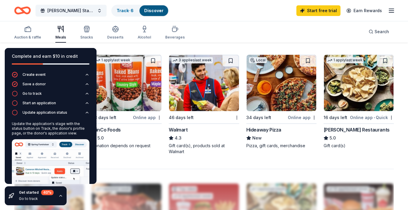
scroll to position [10, 0]
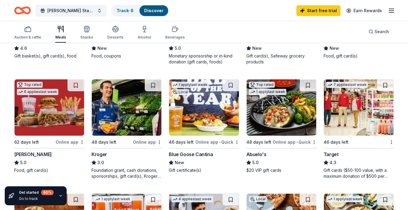
scroll to position [242, 0]
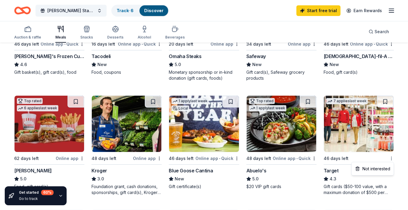
drag, startPoint x: 378, startPoint y: 163, endPoint x: 351, endPoint y: 101, distance: 68.1
click at [334, 171] on div "Target" at bounding box center [331, 170] width 15 height 7
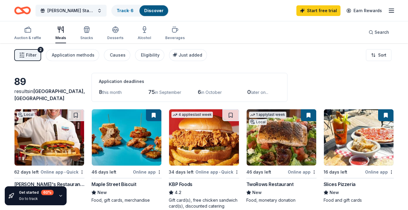
scroll to position [0, 0]
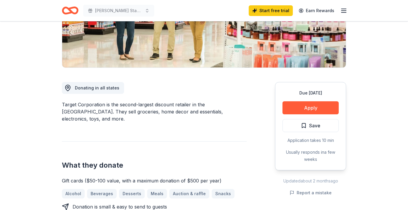
scroll to position [119, 0]
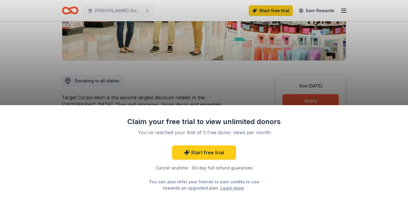
click at [306, 99] on div "Claim your free trial to view unlimited donors You've reached your limit of 5 f…" at bounding box center [204, 105] width 408 height 210
click at [216, 148] on link "Start free trial" at bounding box center [204, 153] width 64 height 14
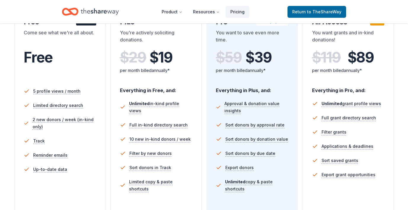
click at [208, 156] on div "In-Kind Pro Most popular You want to save even more time. $ 59 $ 39 per month b…" at bounding box center [253, 129] width 92 height 243
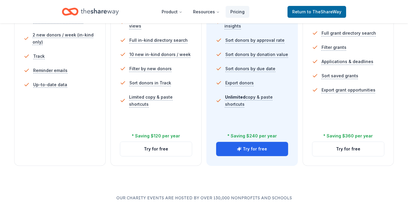
scroll to position [206, 0]
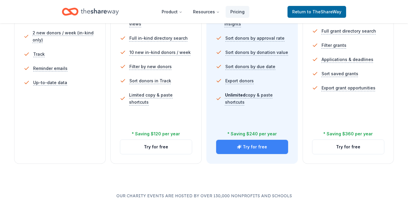
click at [246, 149] on button "Try for free" at bounding box center [252, 147] width 72 height 14
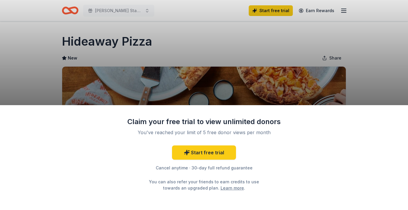
scroll to position [96, 0]
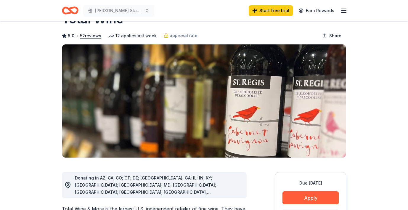
scroll to position [156, 0]
